Goal: Task Accomplishment & Management: Complete application form

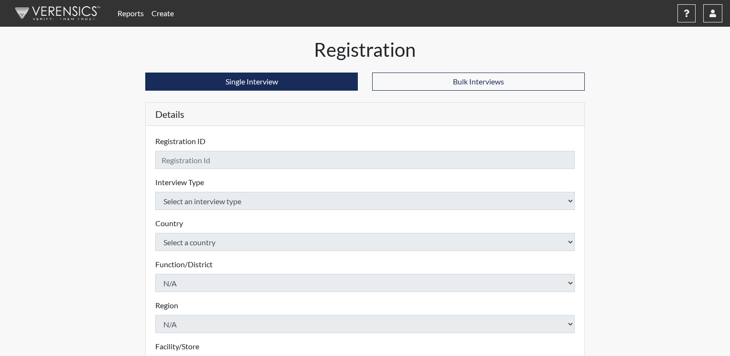
checkbox input "true"
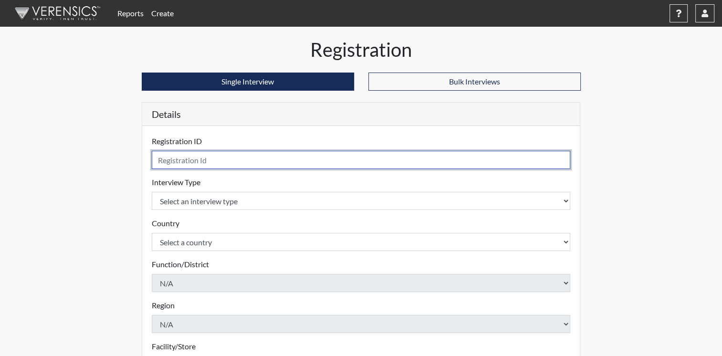
click at [254, 162] on input "text" at bounding box center [361, 160] width 419 height 18
type input "[PERSON_NAME]"
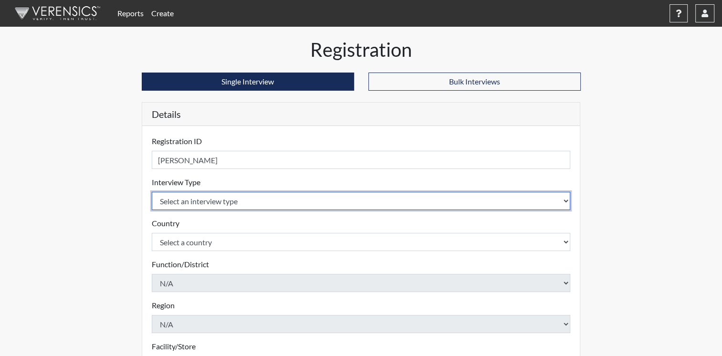
click at [566, 202] on select "Select an interview type Corrections Pre-Employment" at bounding box center [361, 201] width 419 height 18
select select "ff733e93-e1bf-11ea-9c9f-0eff0cf7eb8f"
click at [152, 192] on select "Select an interview type Corrections Pre-Employment" at bounding box center [361, 201] width 419 height 18
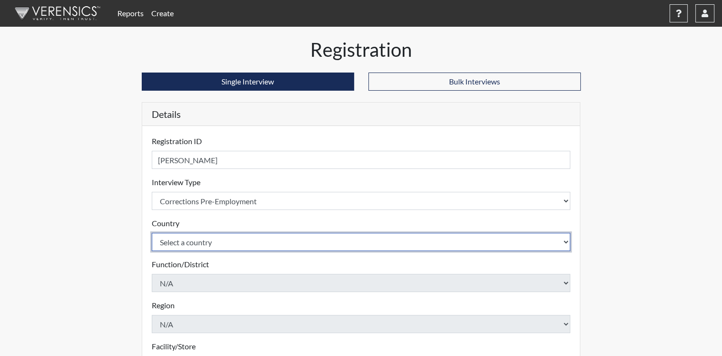
click at [567, 240] on select "Select a country [GEOGRAPHIC_DATA] [GEOGRAPHIC_DATA]" at bounding box center [361, 242] width 419 height 18
select select "united-states-of-[GEOGRAPHIC_DATA]"
click at [152, 233] on select "Select a country [GEOGRAPHIC_DATA] [GEOGRAPHIC_DATA]" at bounding box center [361, 242] width 419 height 18
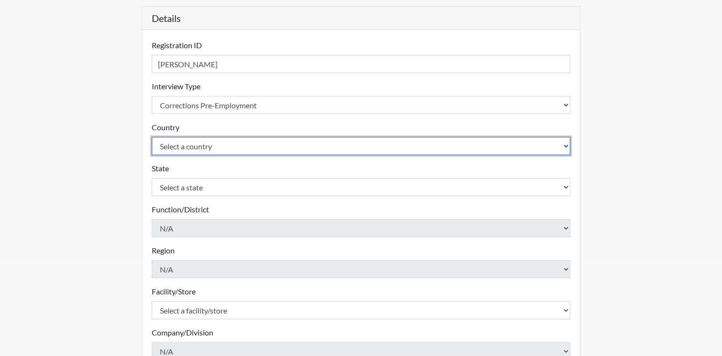
scroll to position [99, 0]
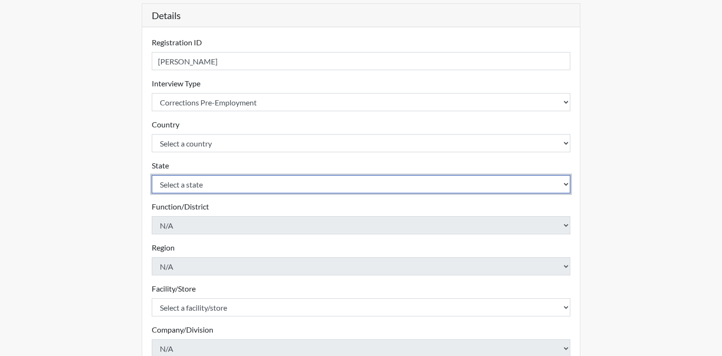
click at [523, 182] on select "Select a state [US_STATE] [US_STATE] [US_STATE] [US_STATE] [US_STATE] [US_STATE…" at bounding box center [361, 184] width 419 height 18
select select "OH"
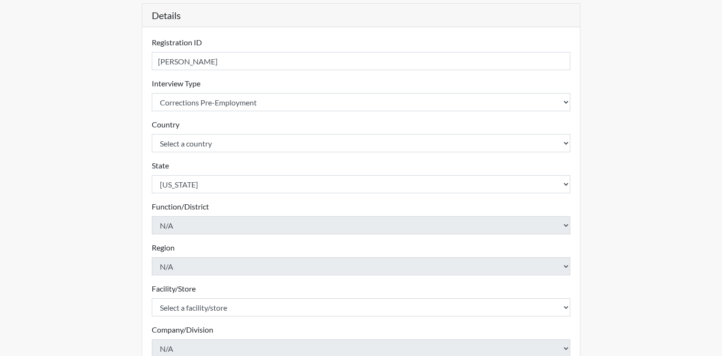
click at [612, 194] on div "Registration Single Interview Bulk Interviews Details Registration ID [PERSON_N…" at bounding box center [361, 222] width 544 height 566
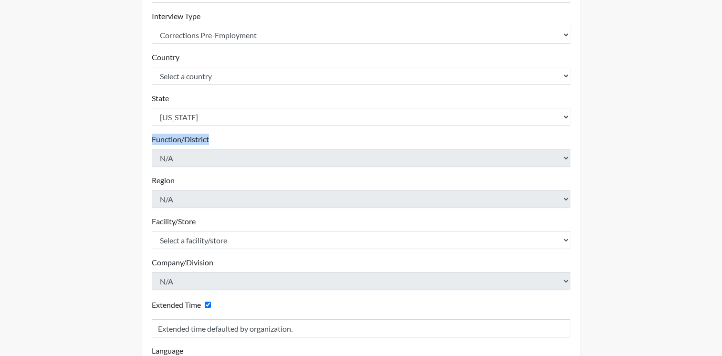
scroll to position [165, 0]
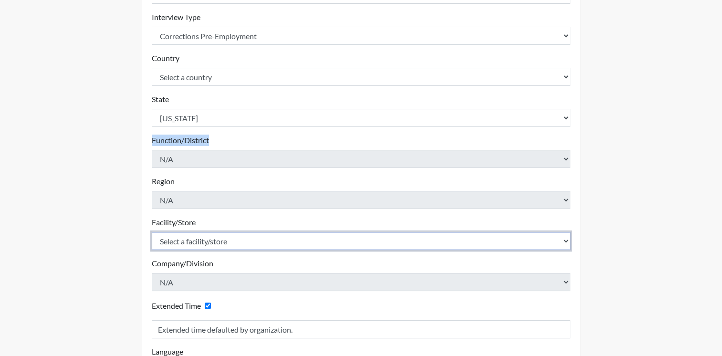
click at [564, 239] on select "Select a facility/store ADAPT CCC Pathways/[GEOGRAPHIC_DATA] TCC" at bounding box center [361, 241] width 419 height 18
select select "499924ce-c497-41a4-a2b5-fe0fdad3d01f"
click at [152, 232] on select "Select a facility/store ADAPT CCC Pathways/[GEOGRAPHIC_DATA] TCC" at bounding box center [361, 241] width 419 height 18
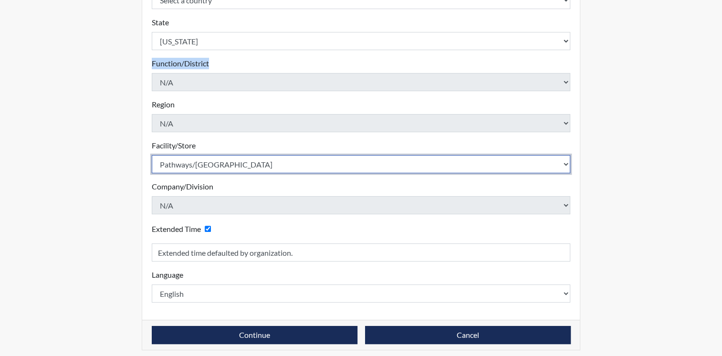
scroll to position [246, 0]
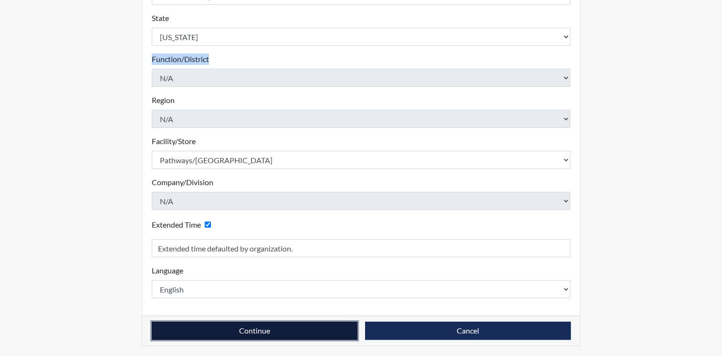
click at [276, 326] on button "Continue" at bounding box center [255, 331] width 206 height 18
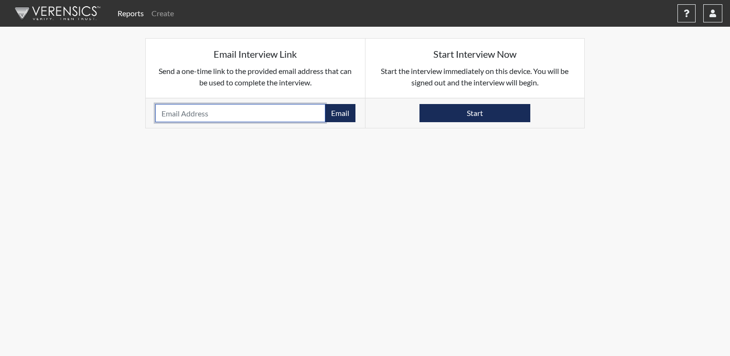
click at [287, 116] on input "email" at bounding box center [240, 113] width 170 height 18
click at [203, 112] on input "[DOMAIN_NAME]" at bounding box center [240, 113] width 170 height 18
type input "[EMAIL_ADDRESS][DOMAIN_NAME]"
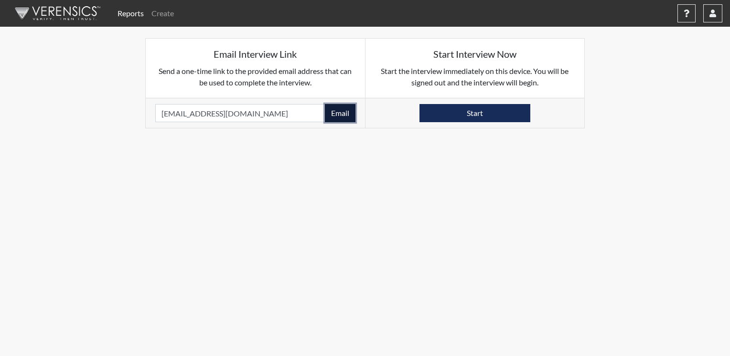
click at [333, 113] on button "Email" at bounding box center [340, 113] width 31 height 18
